Goal: Transaction & Acquisition: Book appointment/travel/reservation

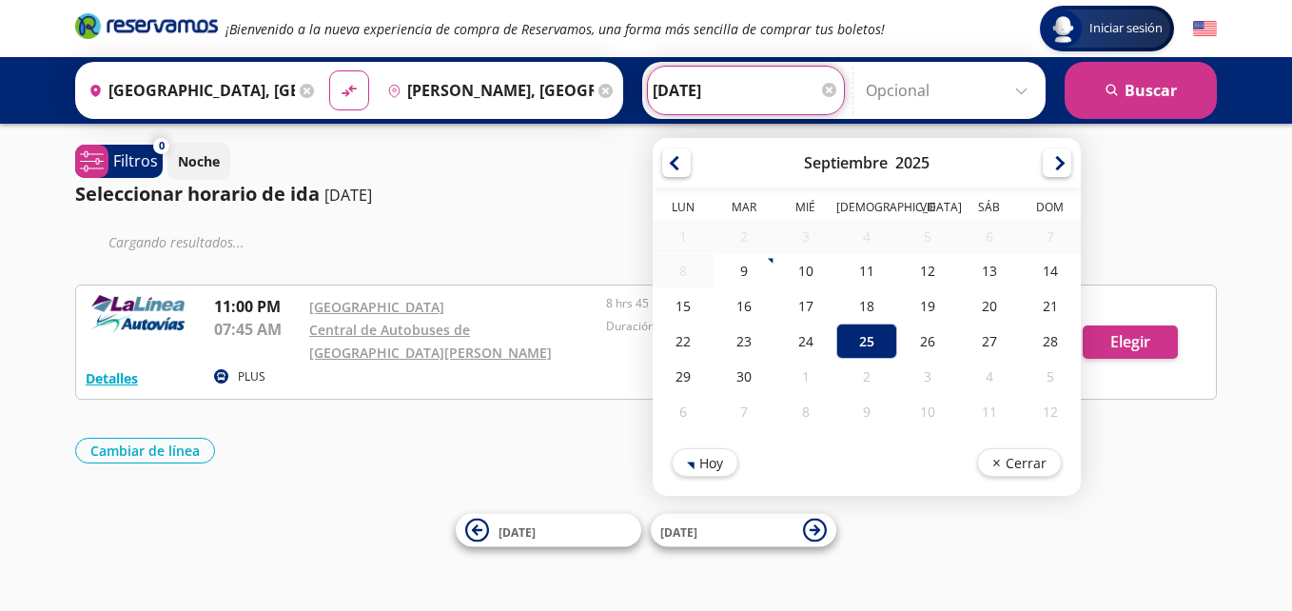
click at [711, 87] on input "[DATE]" at bounding box center [745, 91] width 186 height 48
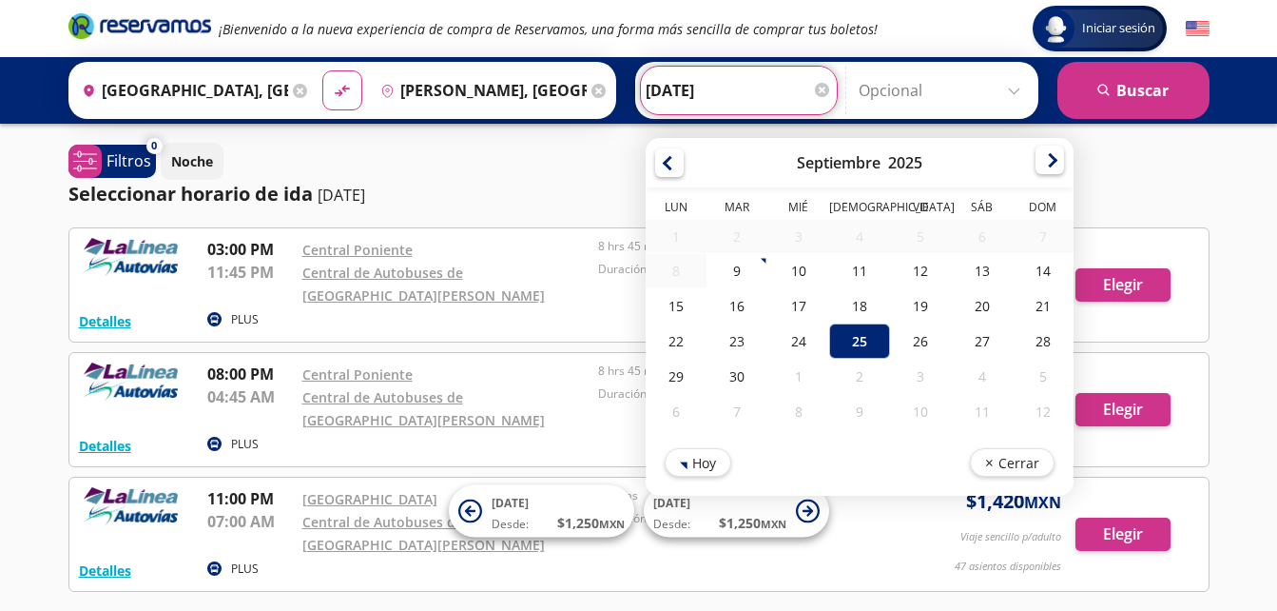
click at [1042, 173] on div at bounding box center [1050, 160] width 29 height 29
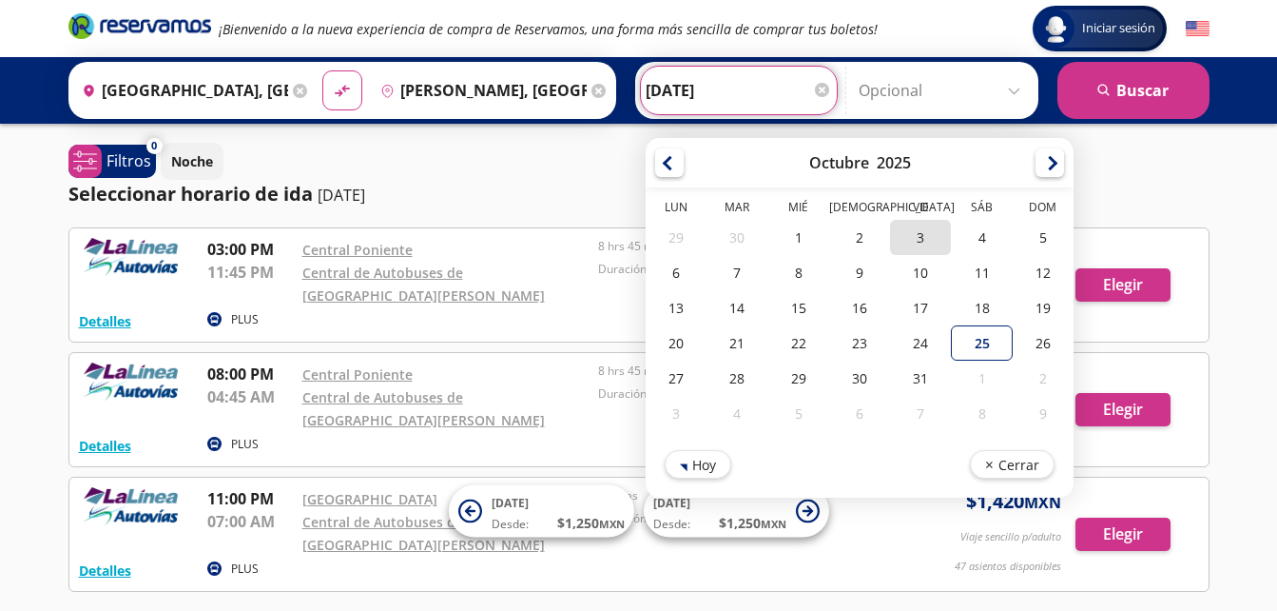
click at [930, 234] on div "3" at bounding box center [920, 237] width 61 height 35
type input "[DATE]"
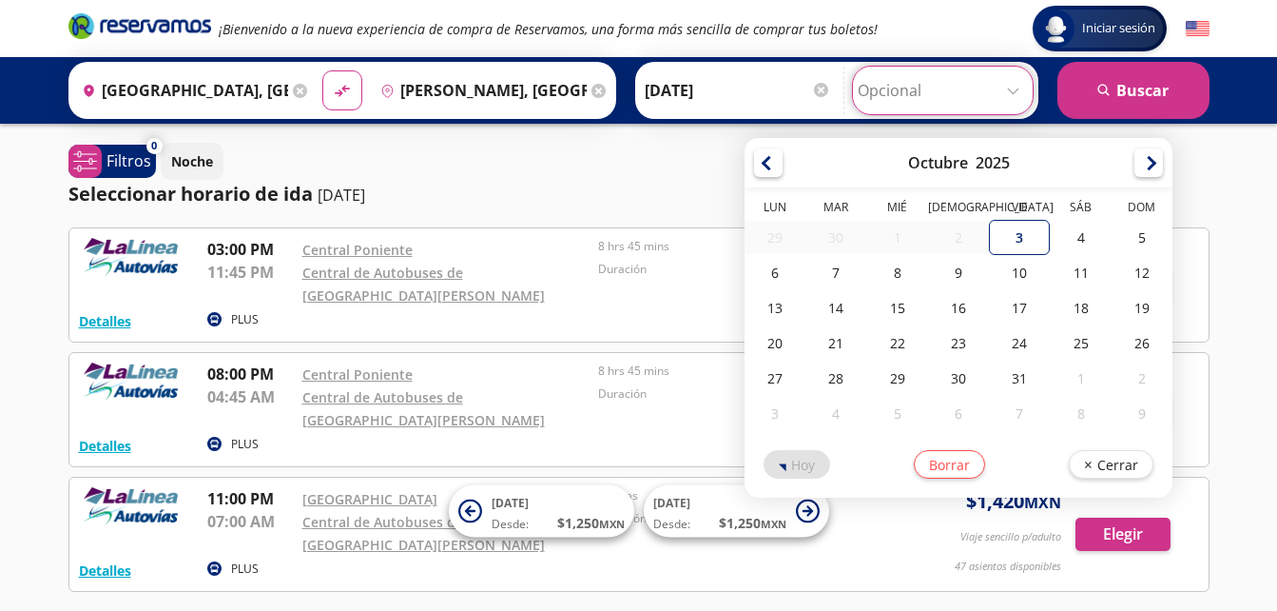
click at [894, 98] on input "Opcional" at bounding box center [943, 91] width 170 height 48
click at [798, 277] on div "6" at bounding box center [775, 272] width 61 height 35
type input "[DATE]"
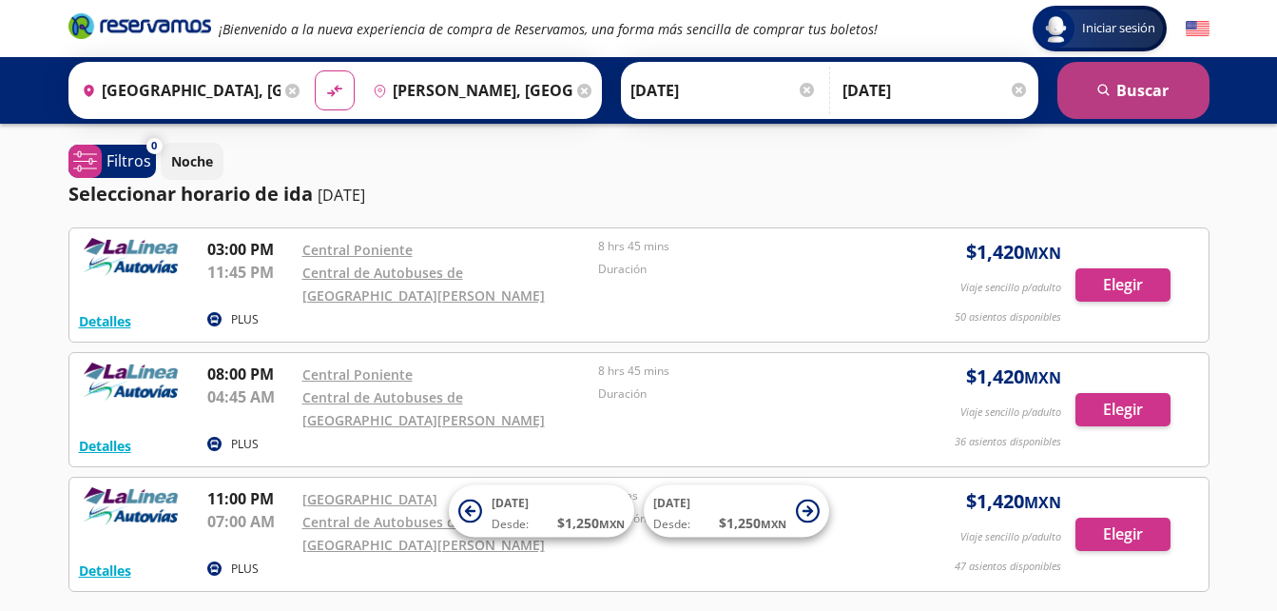
click at [1123, 78] on button "search [GEOGRAPHIC_DATA]" at bounding box center [1134, 90] width 152 height 57
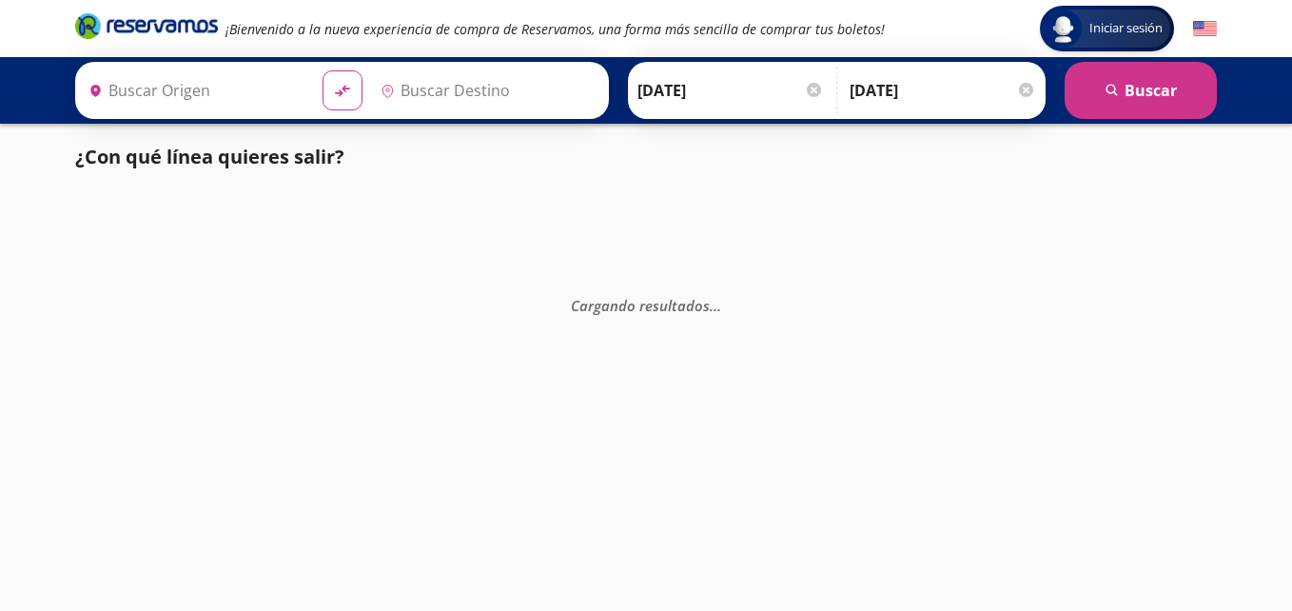
type input "[GEOGRAPHIC_DATA], [GEOGRAPHIC_DATA]"
type input "[PERSON_NAME], [GEOGRAPHIC_DATA]"
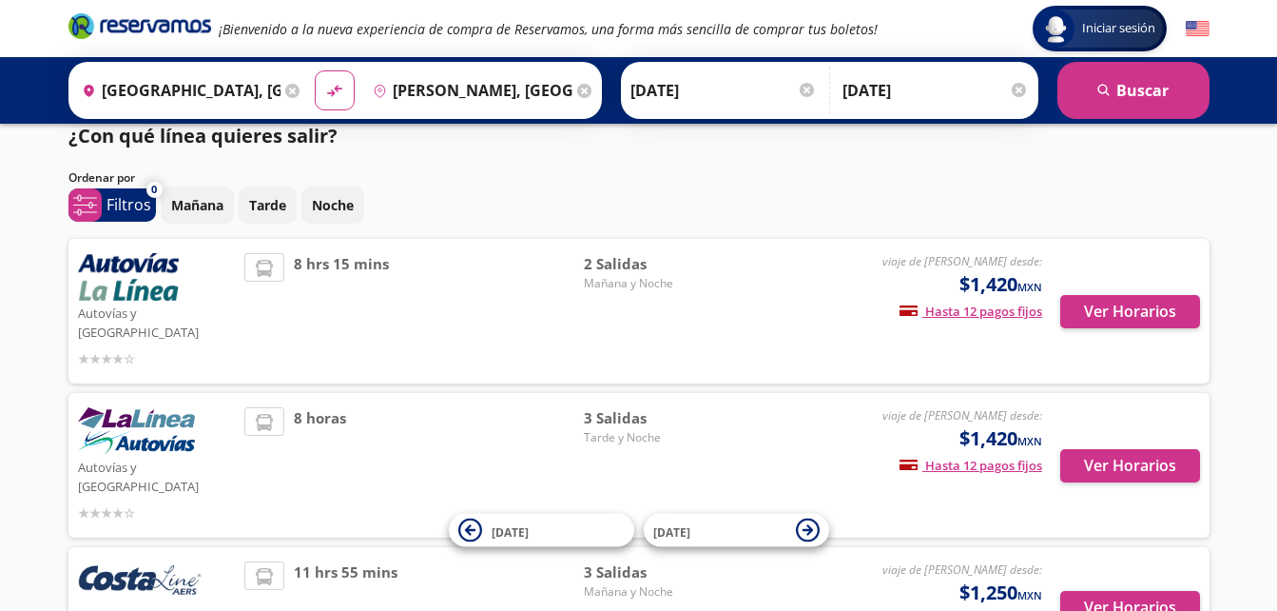
scroll to position [42, 0]
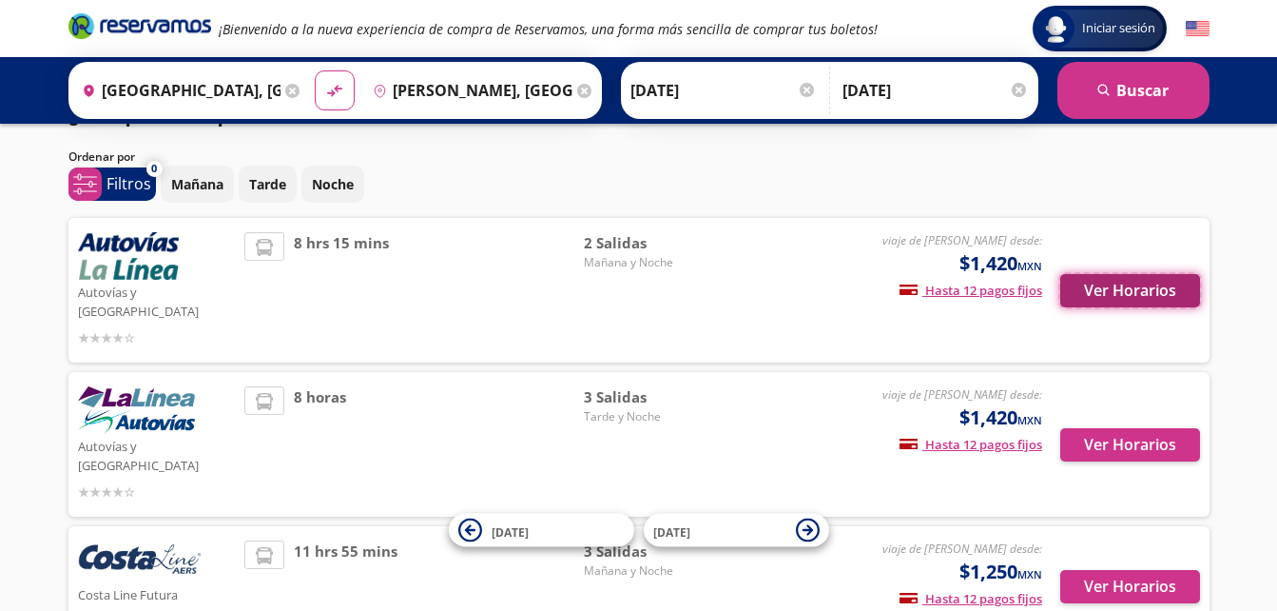
click at [1117, 290] on button "Ver Horarios" at bounding box center [1130, 290] width 140 height 33
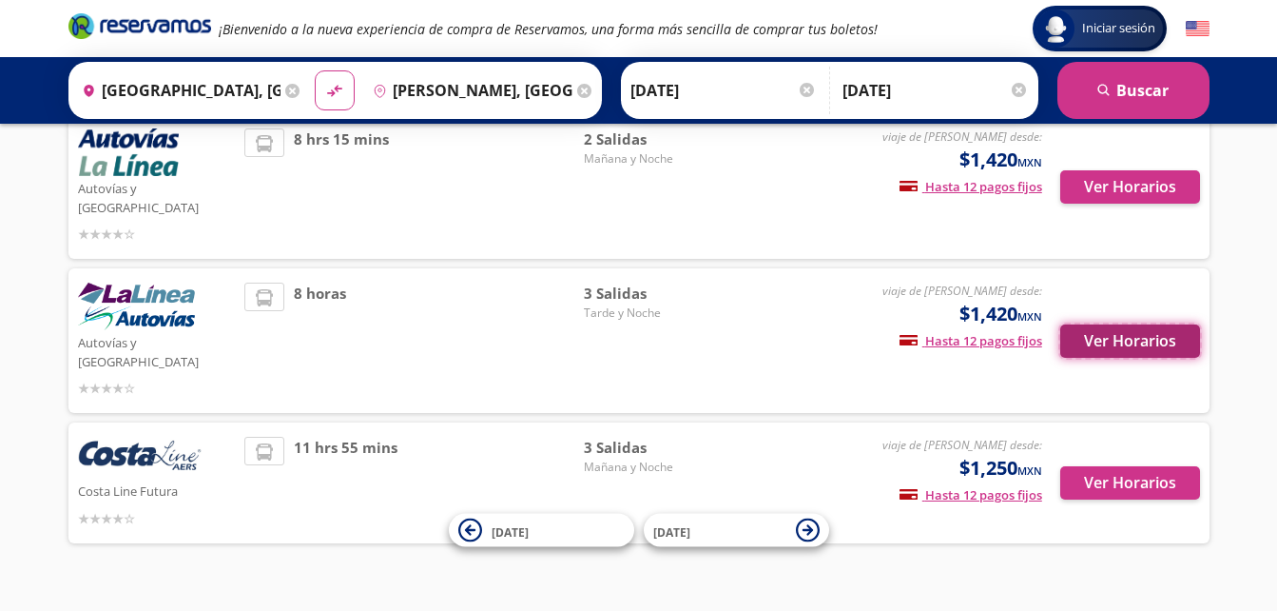
click at [1075, 324] on button "Ver Horarios" at bounding box center [1130, 340] width 140 height 33
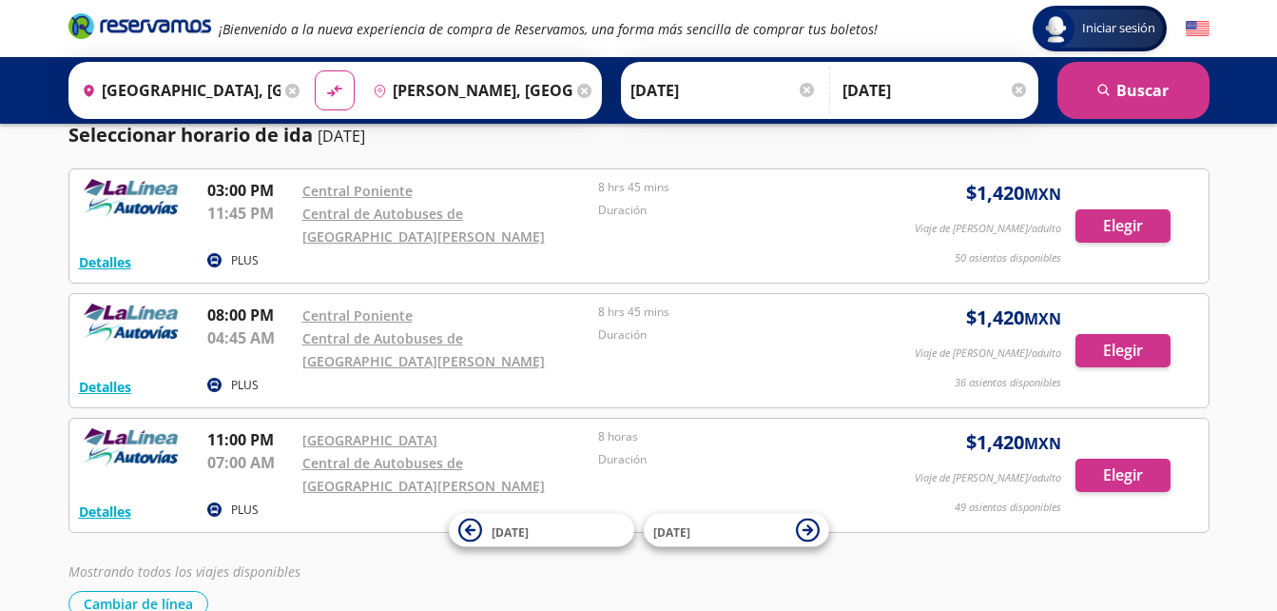
scroll to position [160, 0]
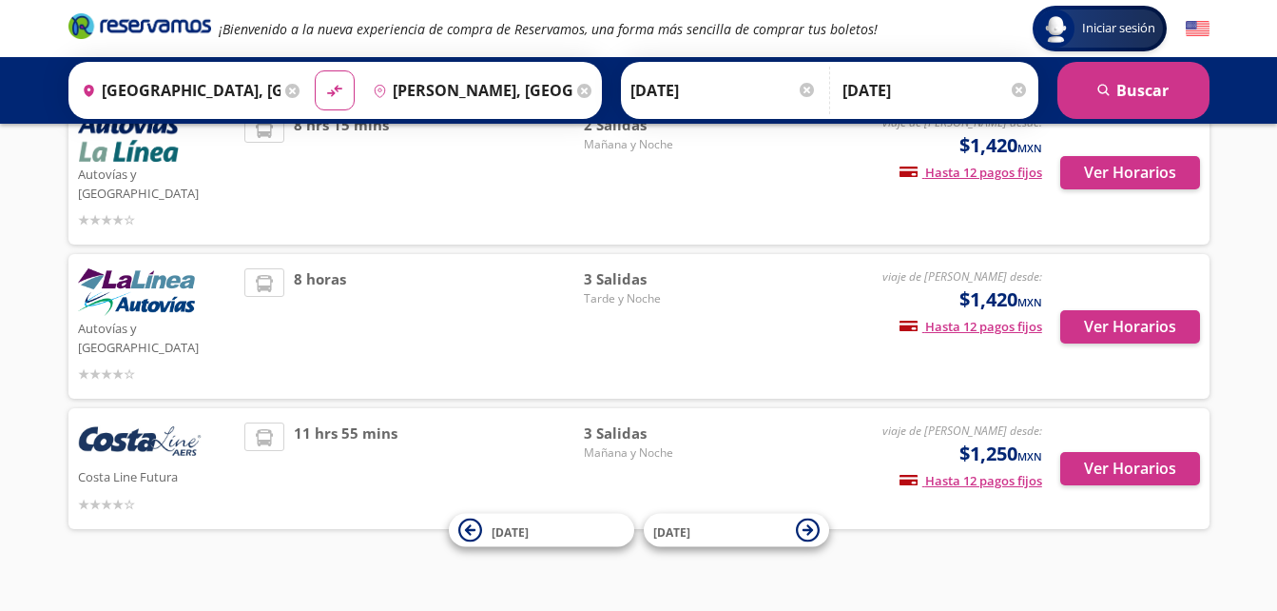
scroll to position [146, 0]
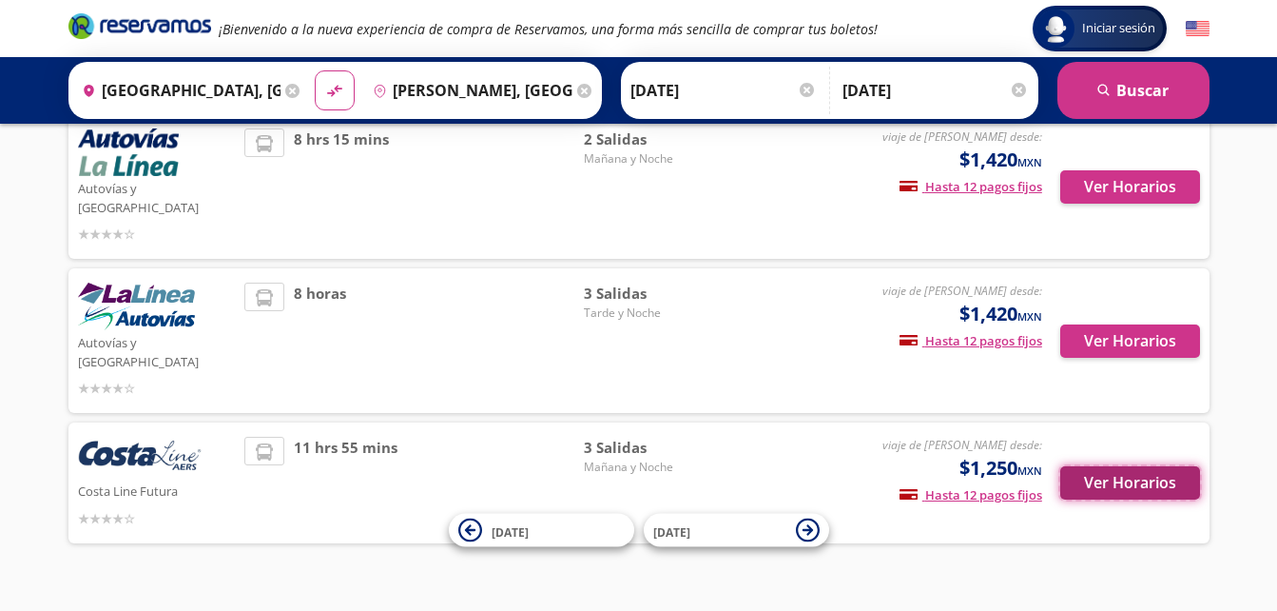
click at [1112, 466] on button "Ver Horarios" at bounding box center [1130, 482] width 140 height 33
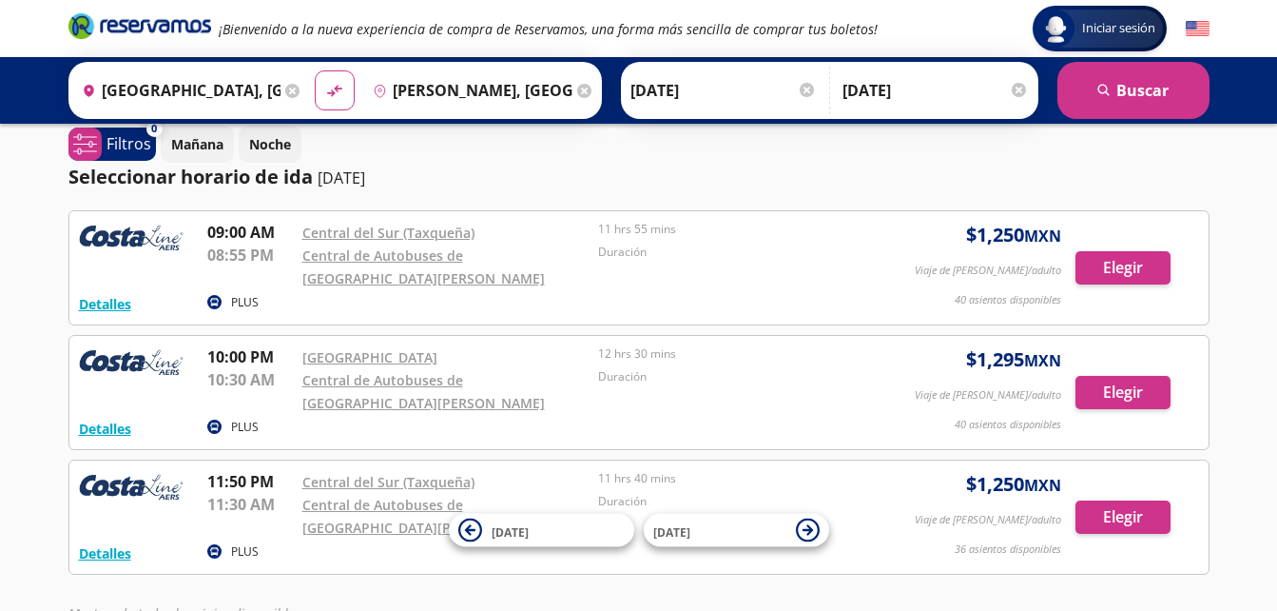
scroll to position [18, 0]
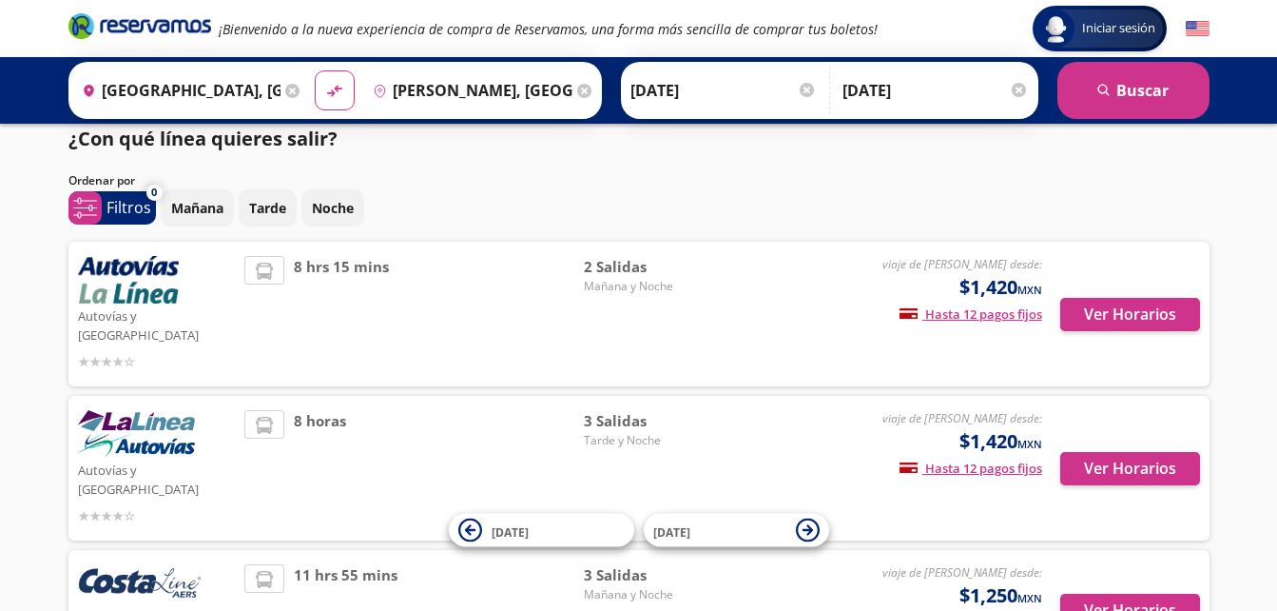
scroll to position [146, 0]
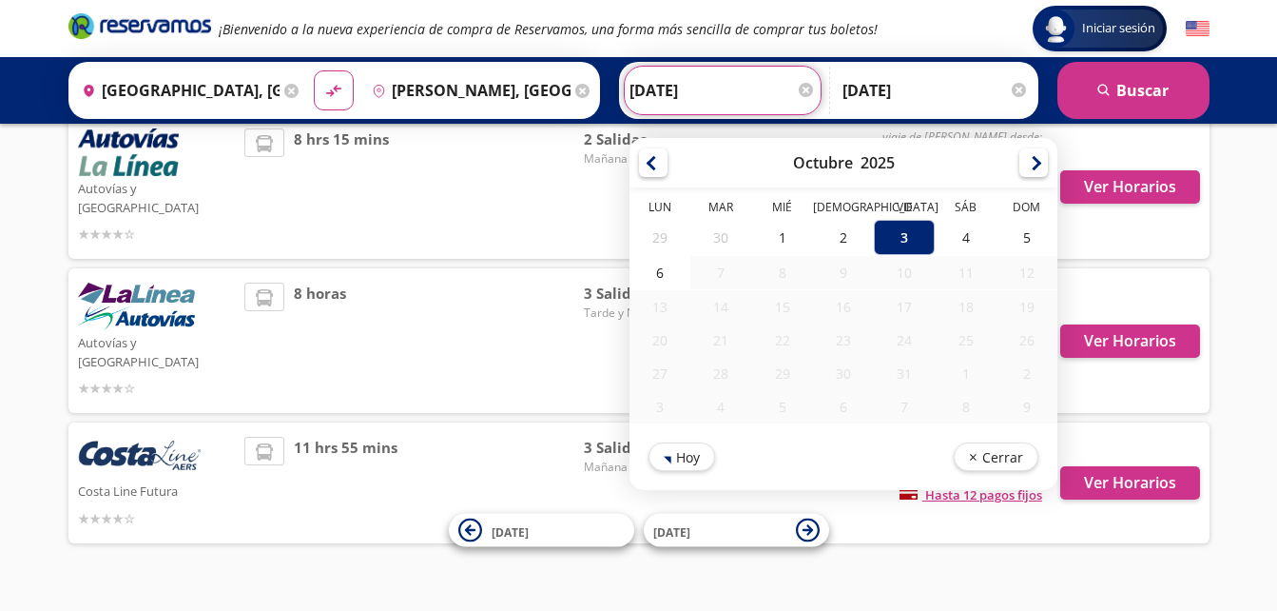
click at [701, 107] on input "[DATE]" at bounding box center [723, 91] width 186 height 48
click at [841, 233] on div "2" at bounding box center [842, 237] width 61 height 35
type input "[DATE]"
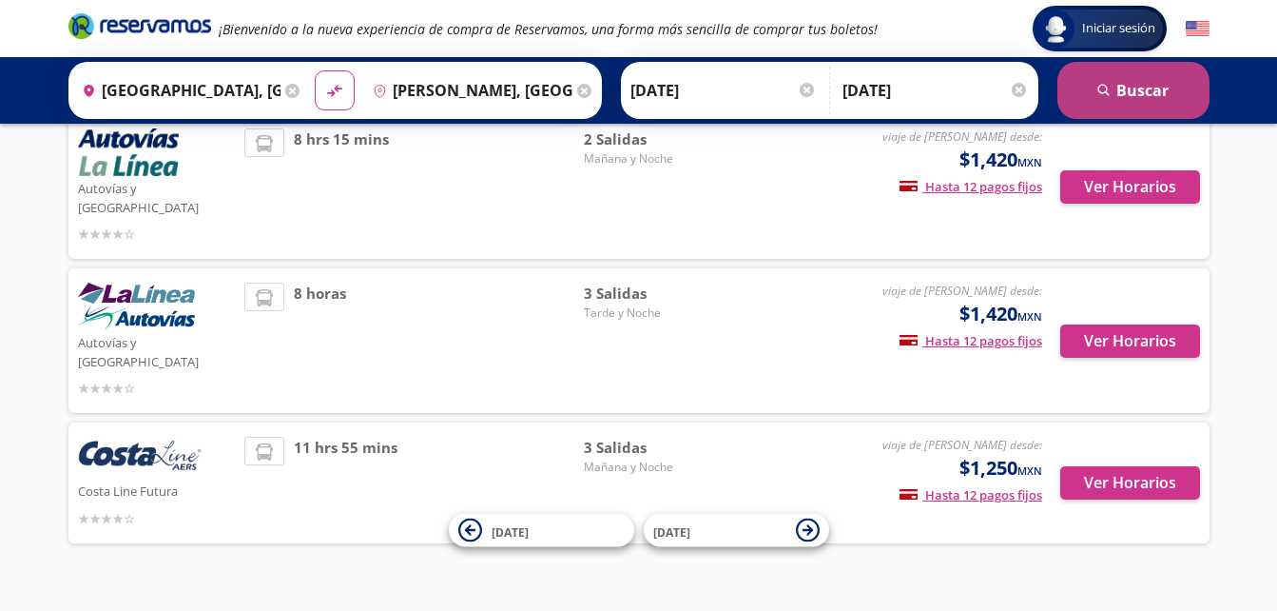
click at [1115, 89] on button "search [GEOGRAPHIC_DATA]" at bounding box center [1134, 90] width 152 height 57
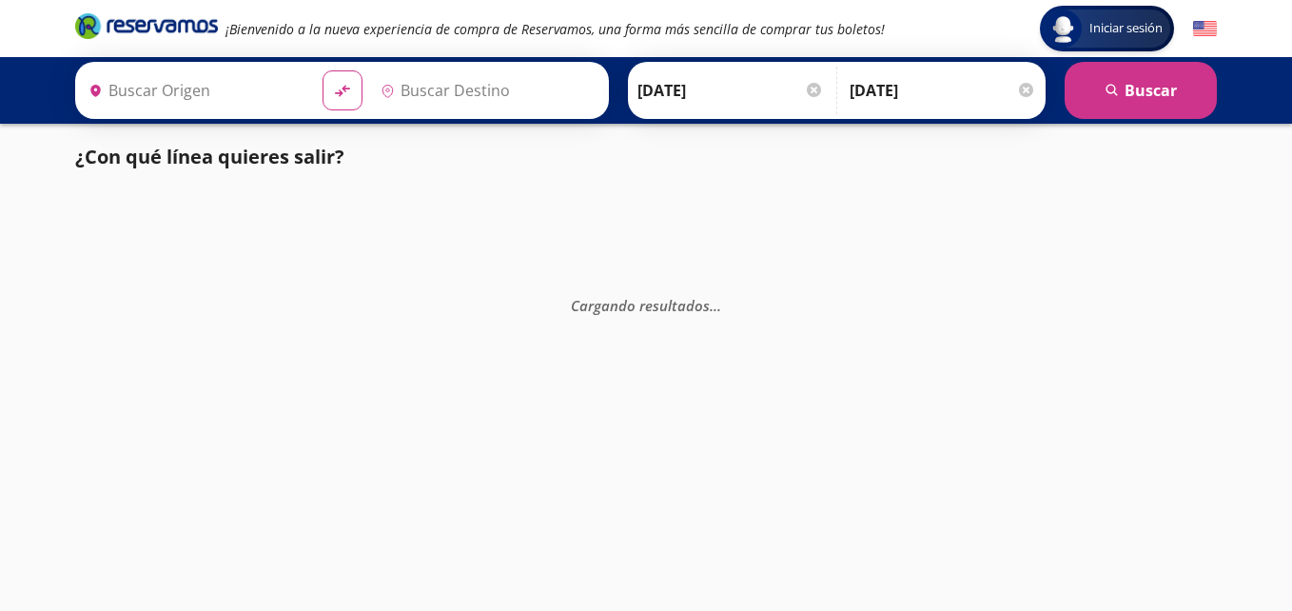
type input "[GEOGRAPHIC_DATA], [GEOGRAPHIC_DATA]"
type input "[PERSON_NAME], [GEOGRAPHIC_DATA]"
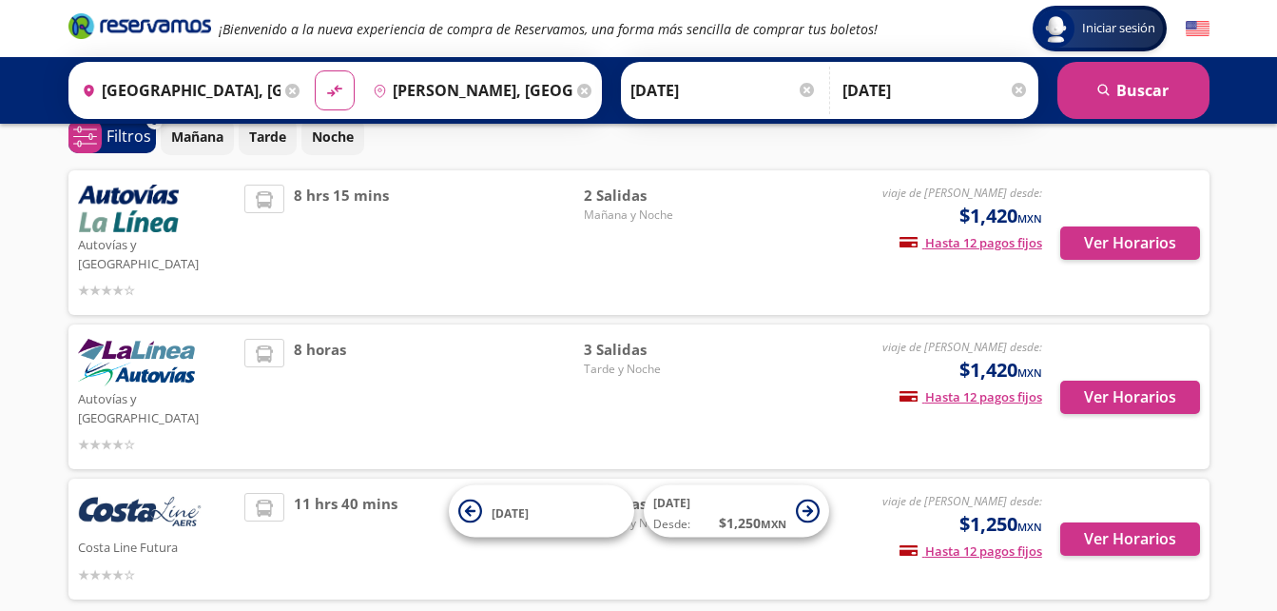
scroll to position [90, 0]
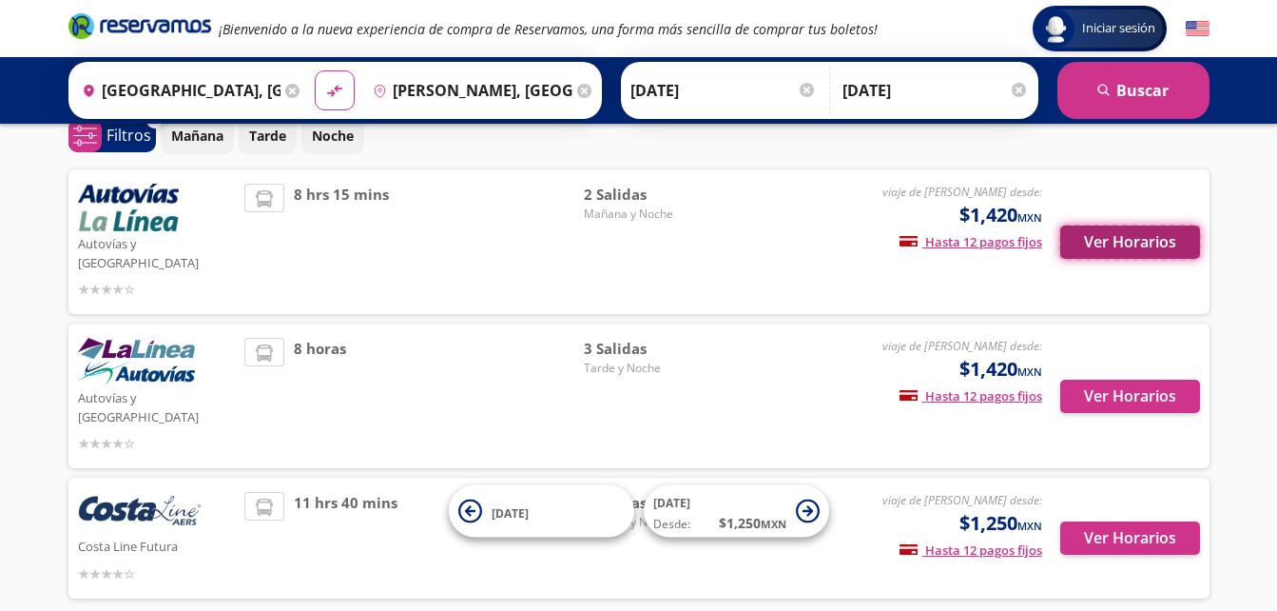
click at [1156, 238] on button "Ver Horarios" at bounding box center [1130, 241] width 140 height 33
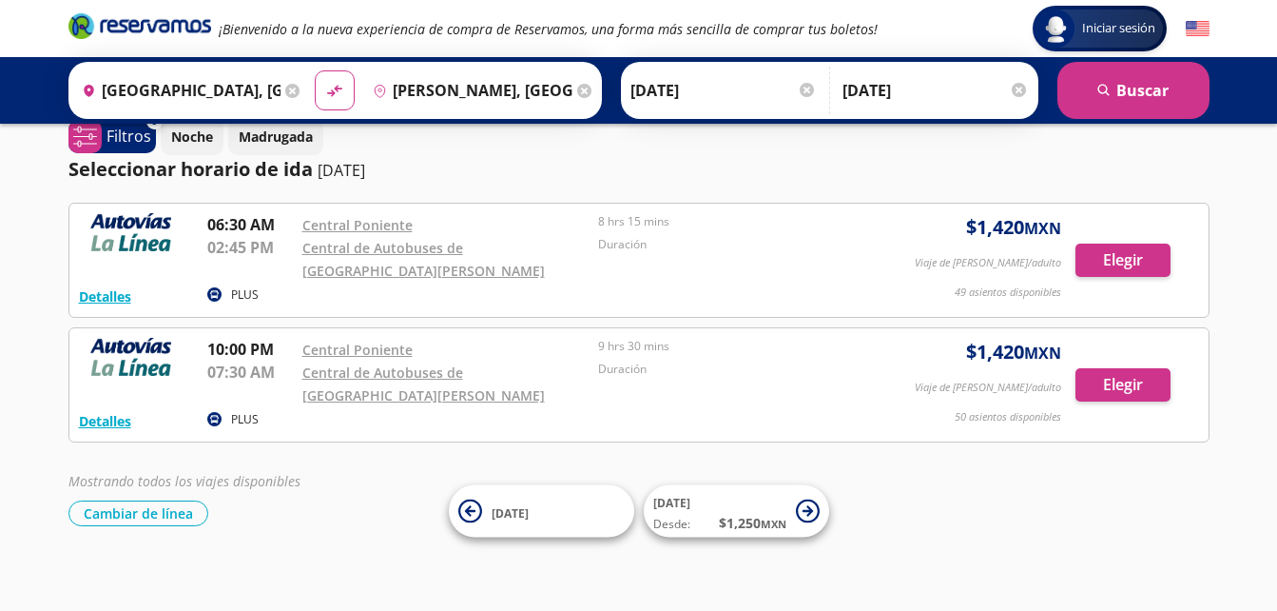
scroll to position [26, 0]
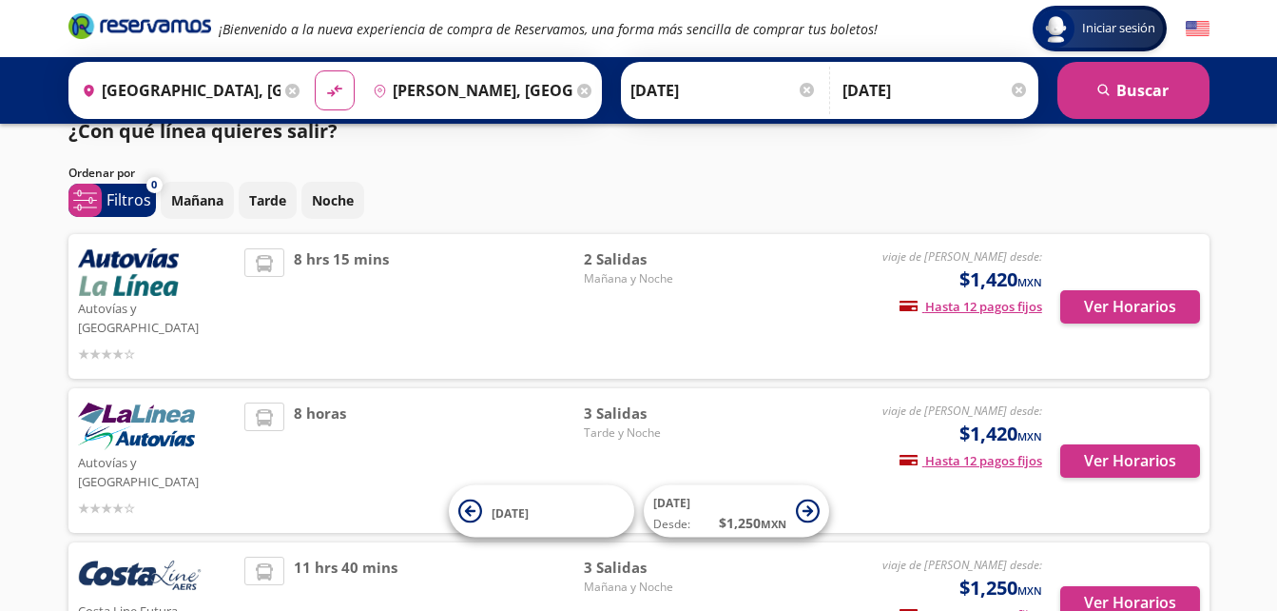
scroll to position [90, 0]
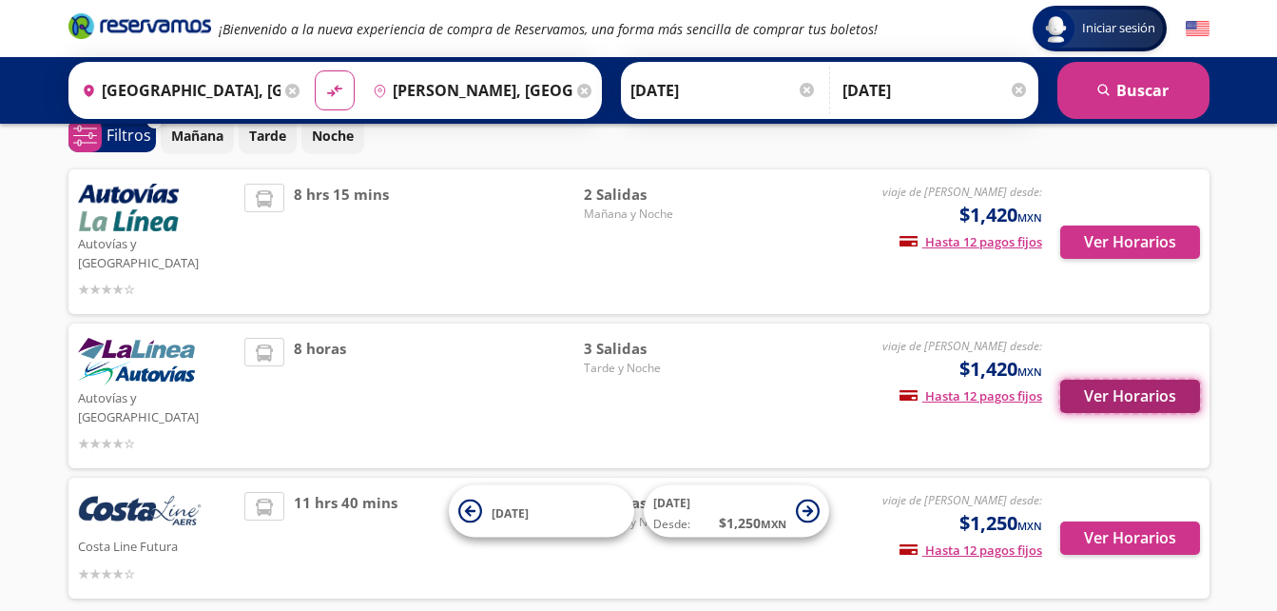
click at [1129, 379] on button "Ver Horarios" at bounding box center [1130, 395] width 140 height 33
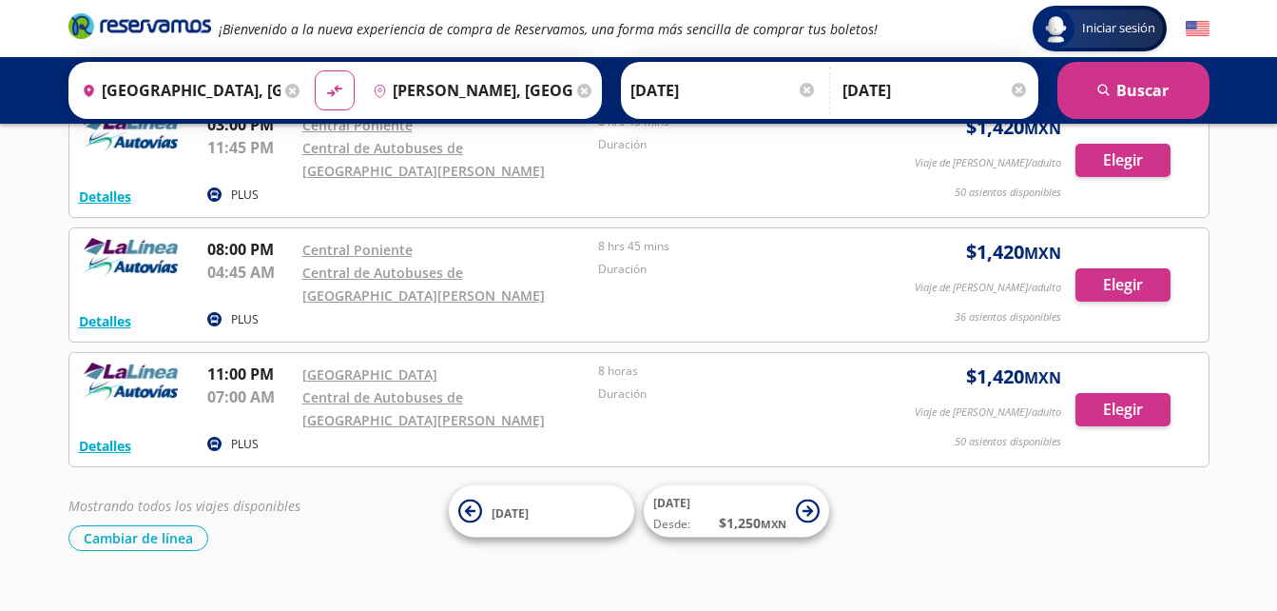
scroll to position [126, 0]
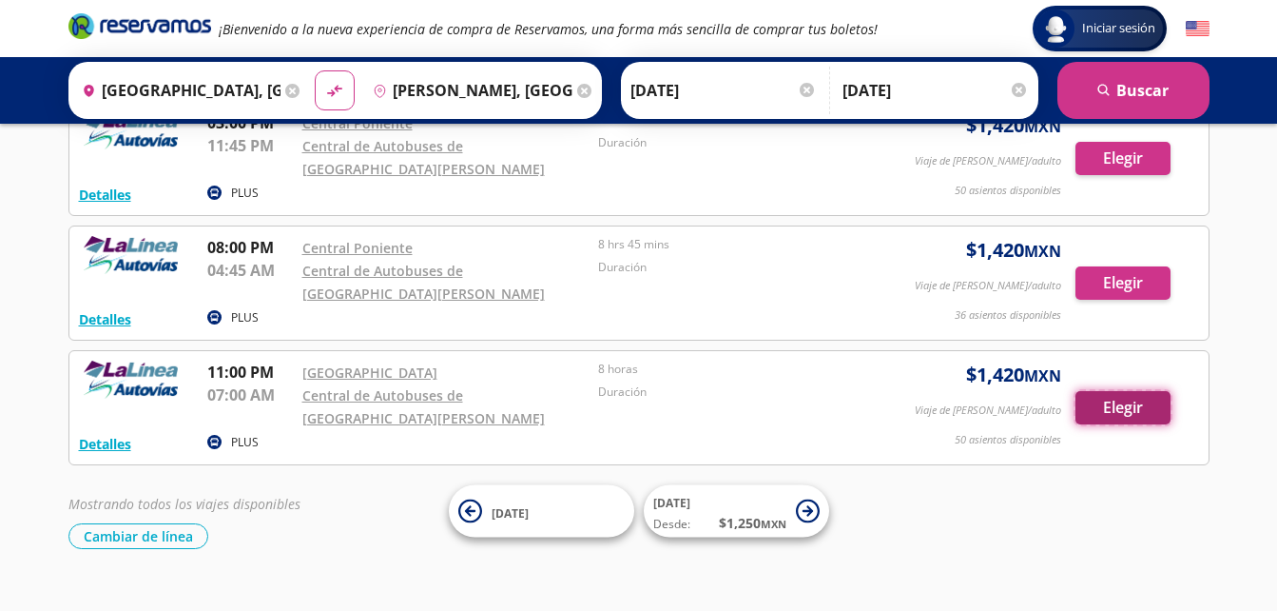
click at [1111, 411] on button "Elegir" at bounding box center [1123, 407] width 95 height 33
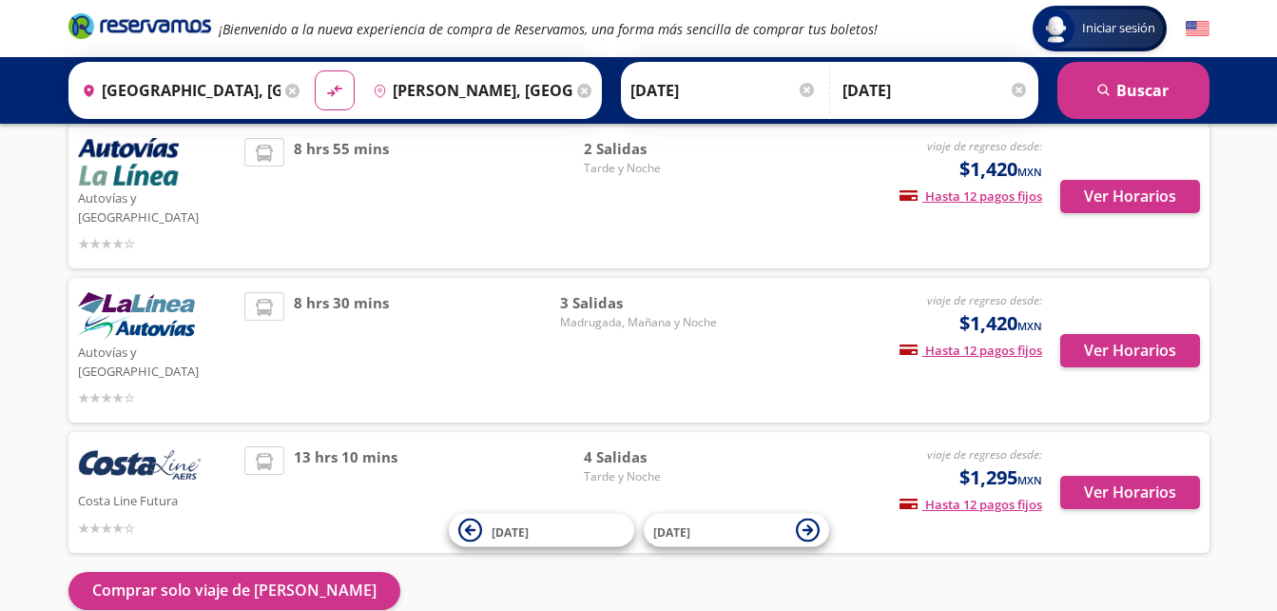
scroll to position [135, 0]
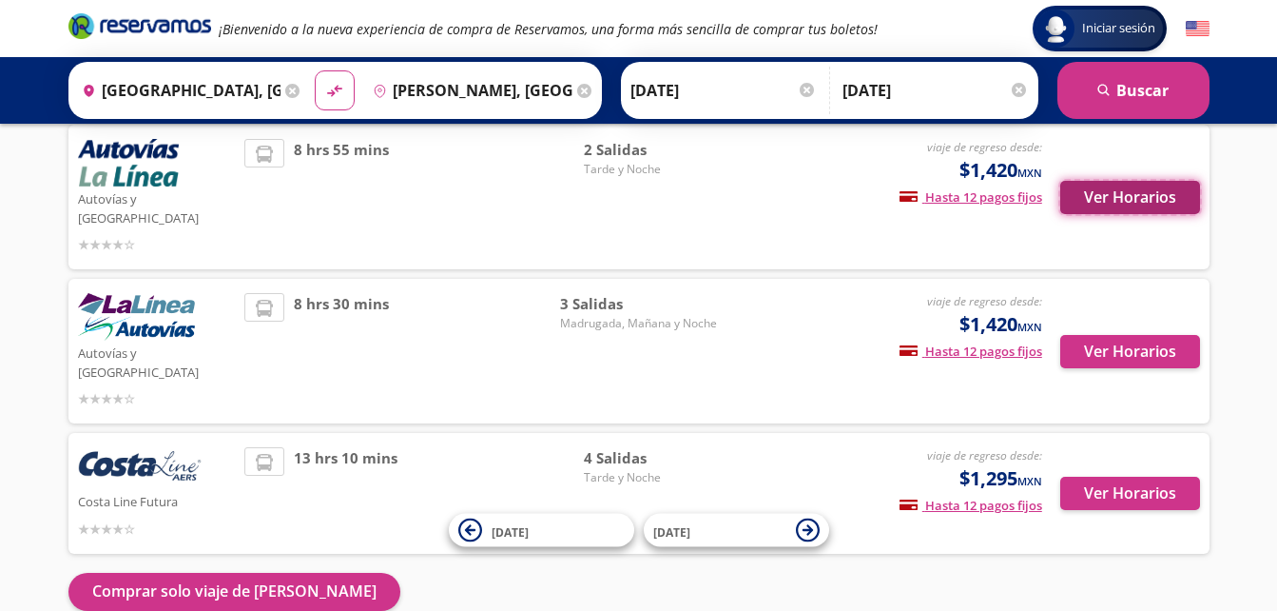
click at [1136, 185] on button "Ver Horarios" at bounding box center [1130, 197] width 140 height 33
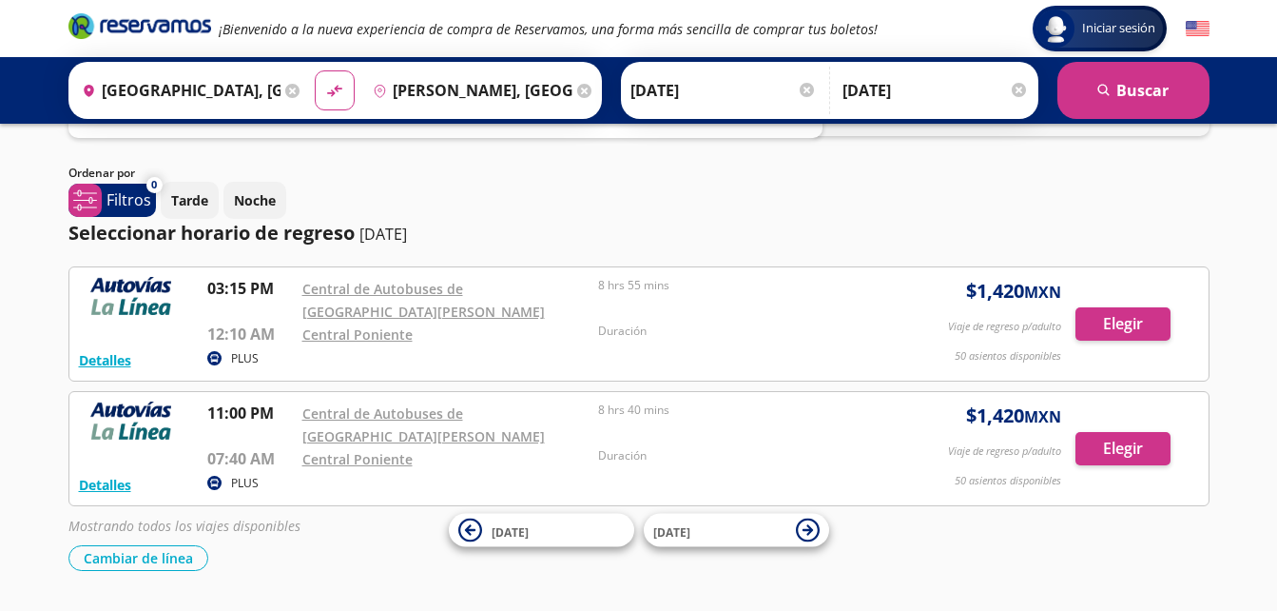
scroll to position [133, 0]
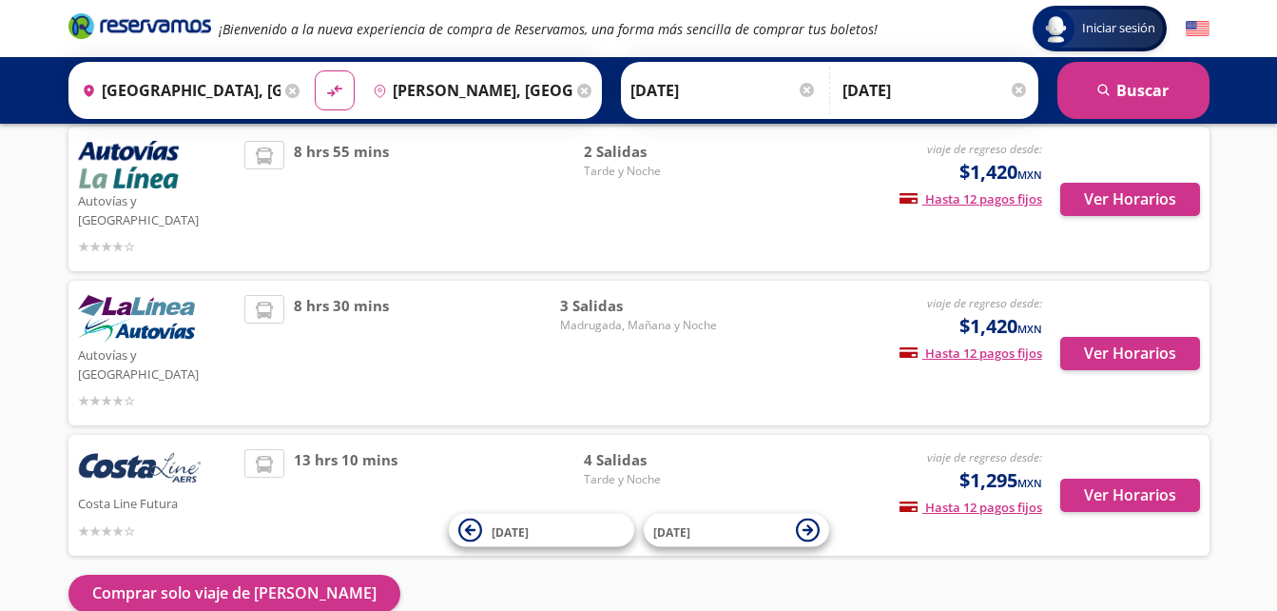
scroll to position [135, 0]
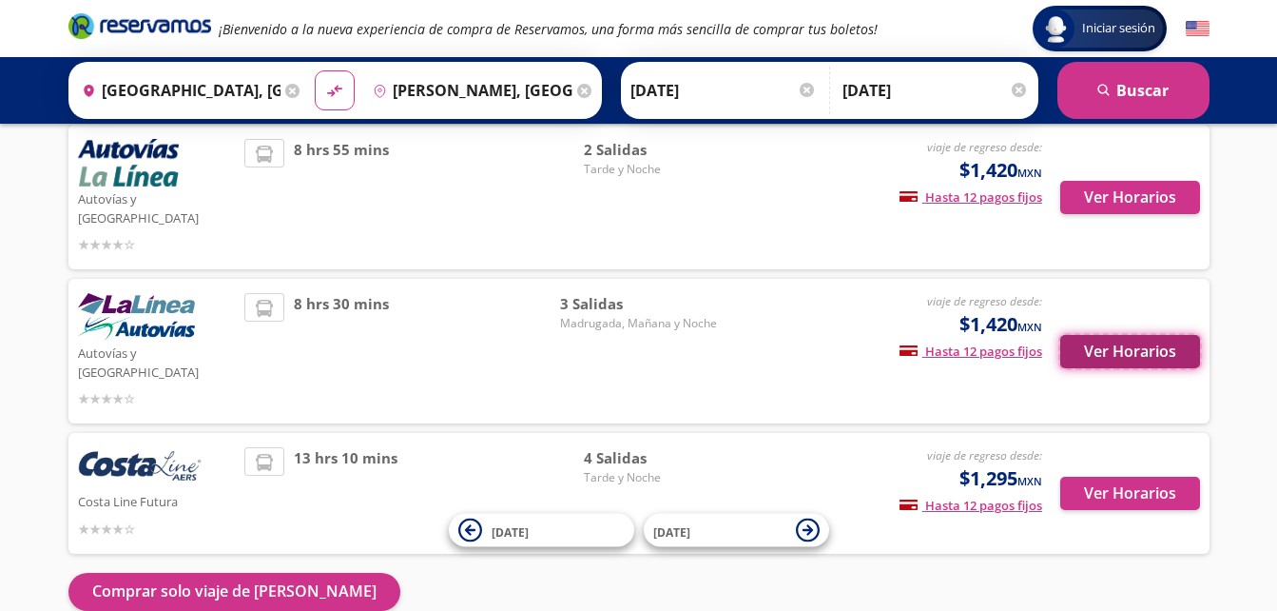
click at [1101, 335] on button "Ver Horarios" at bounding box center [1130, 351] width 140 height 33
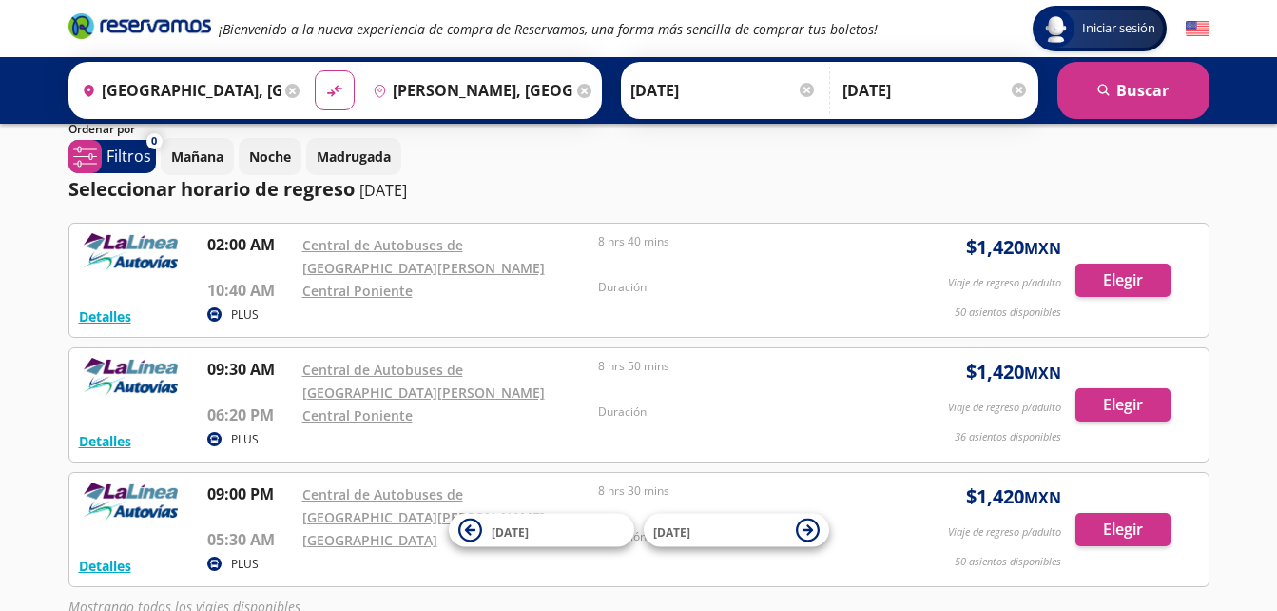
scroll to position [258, 0]
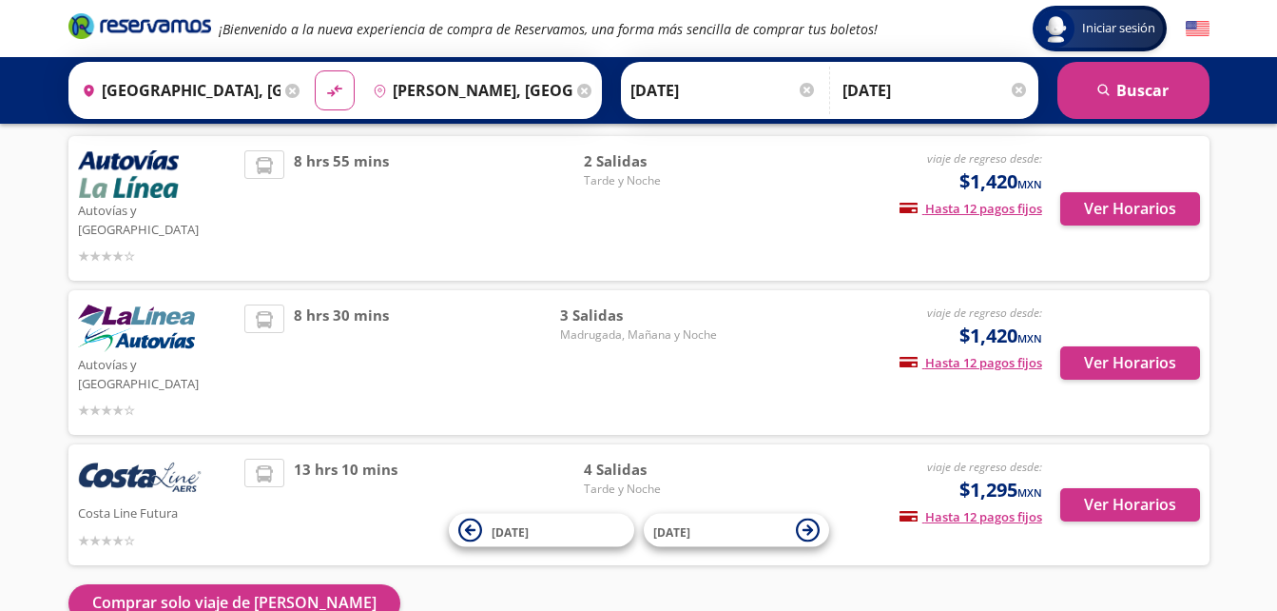
scroll to position [122, 0]
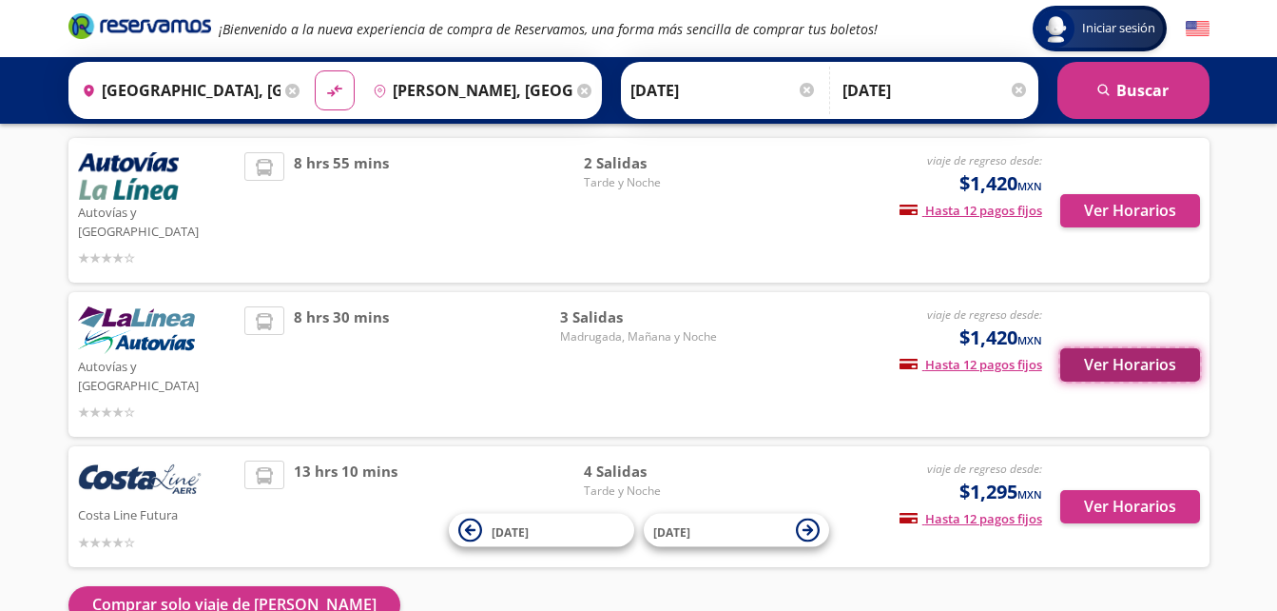
click at [1138, 348] on button "Ver Horarios" at bounding box center [1130, 364] width 140 height 33
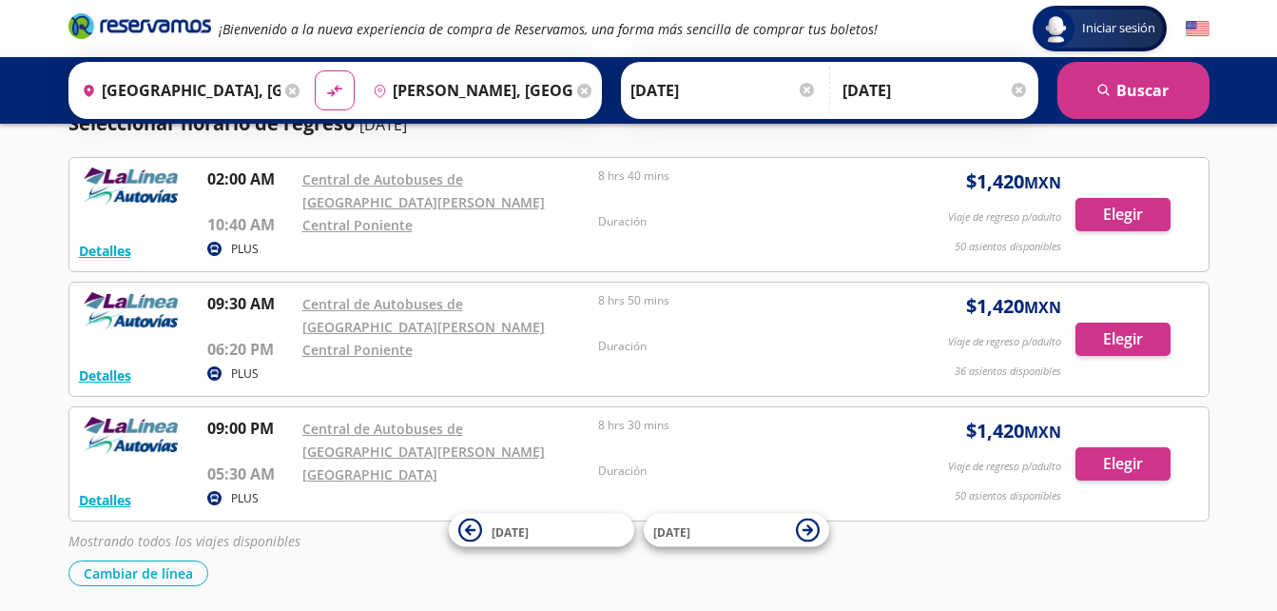
scroll to position [258, 0]
